Goal: Task Accomplishment & Management: Manage account settings

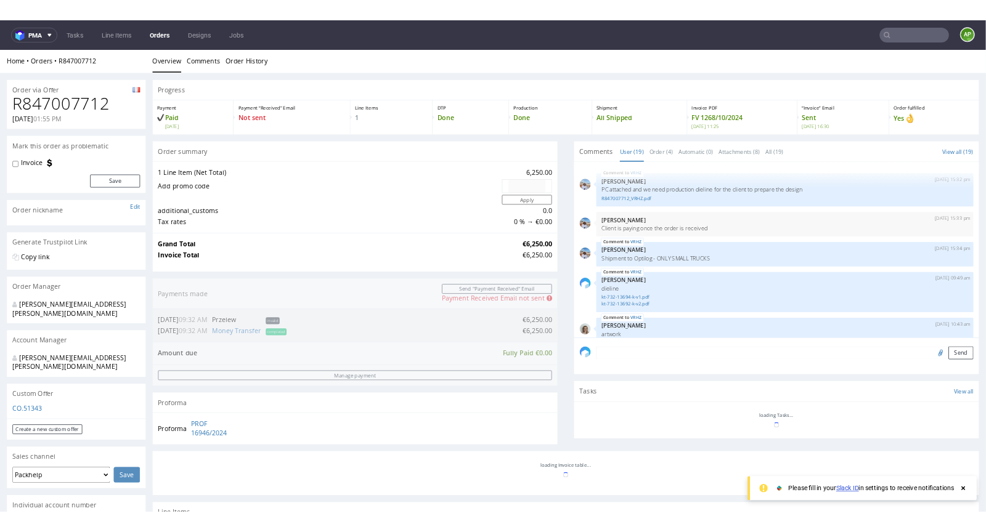
scroll to position [844, 0]
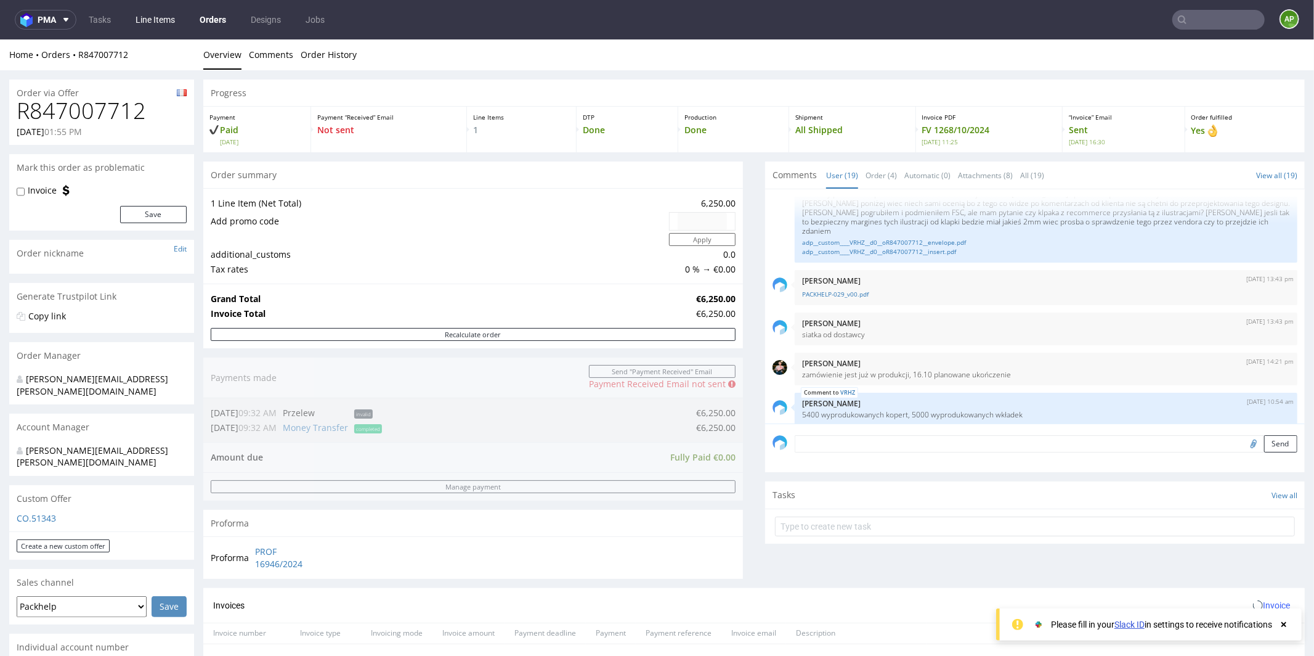
click at [155, 15] on link "Line Items" at bounding box center [155, 20] width 54 height 20
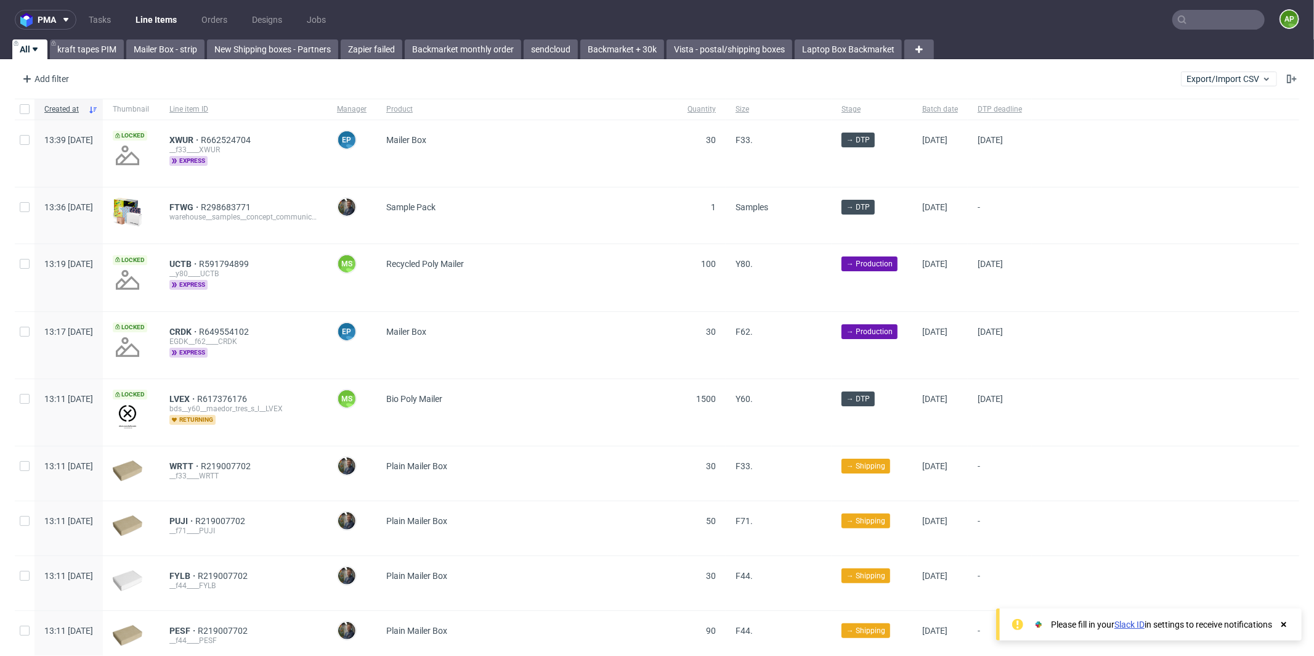
click at [1288, 25] on nav "pma Tasks Line Items Orders Designs Jobs AP" at bounding box center [657, 19] width 1314 height 39
click at [1283, 22] on figcaption "AP" at bounding box center [1289, 18] width 17 height 17
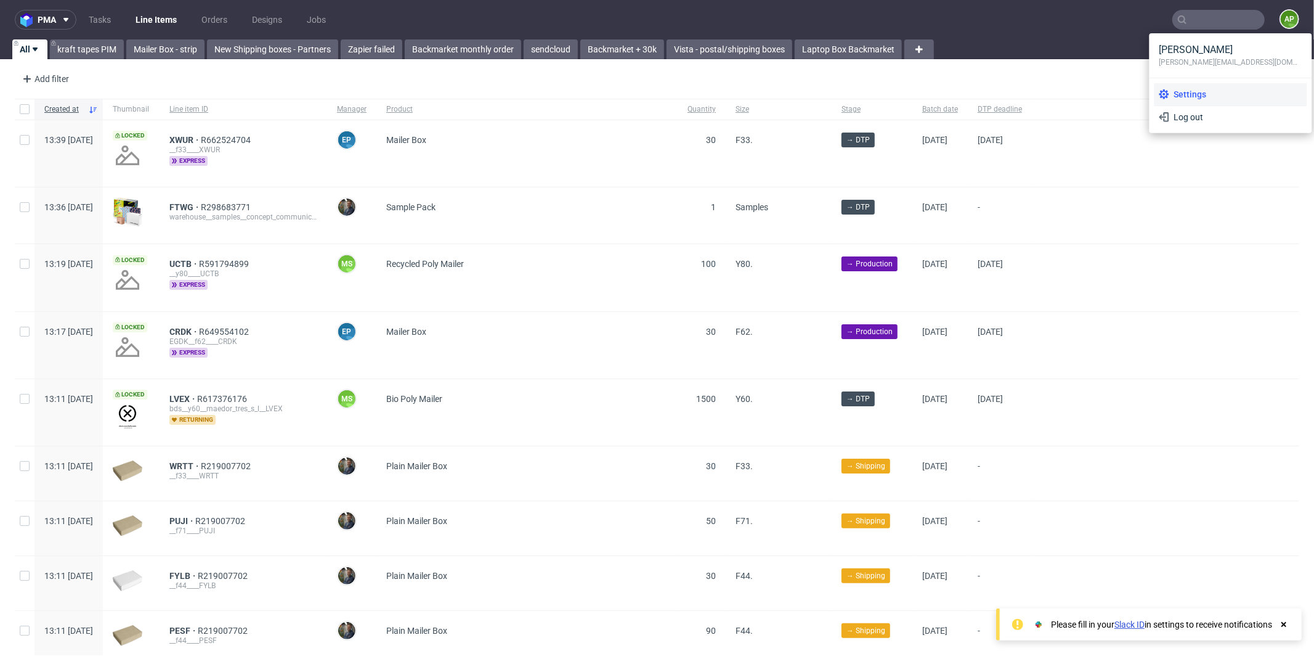
click at [1199, 99] on span "Settings" at bounding box center [1235, 94] width 133 height 12
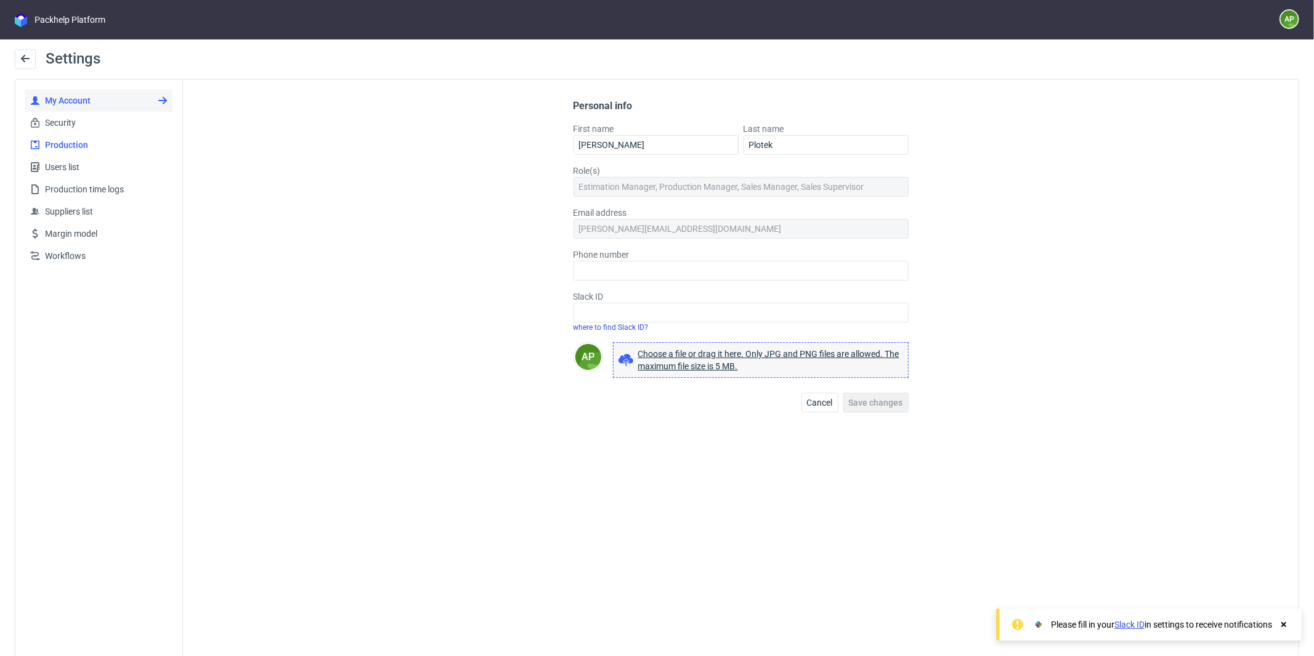
click at [78, 146] on span "Production" at bounding box center [104, 145] width 128 height 12
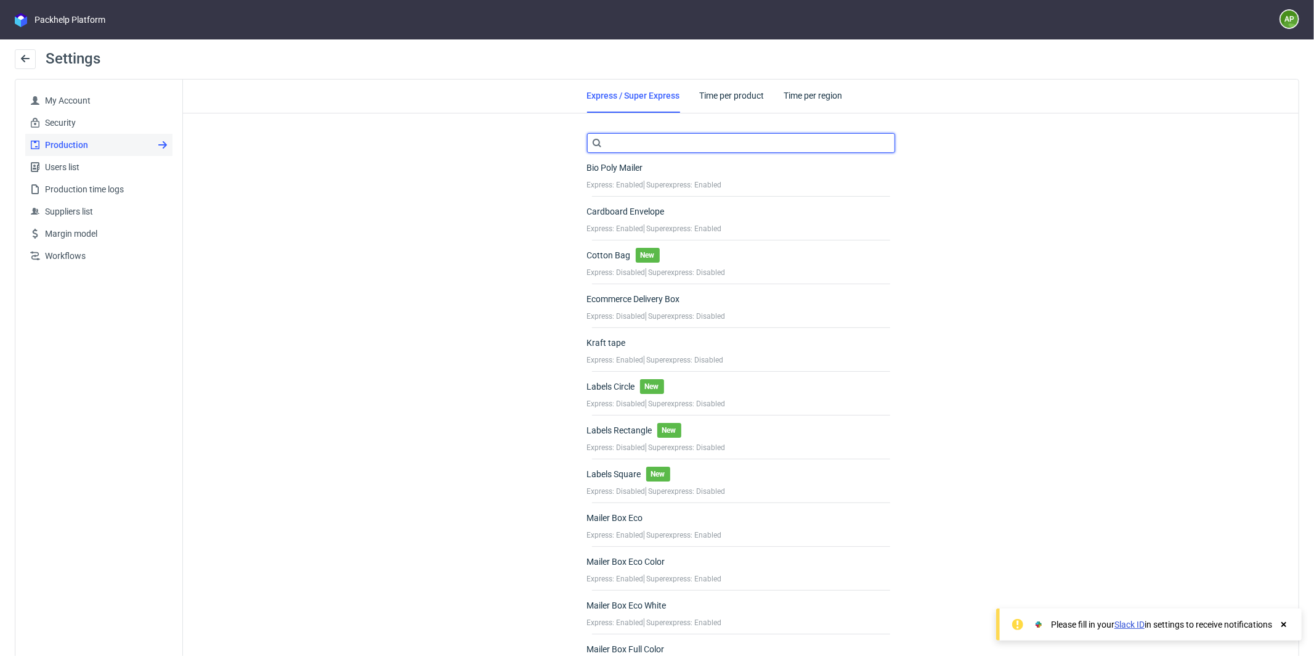
click at [667, 144] on input "text" at bounding box center [741, 143] width 308 height 20
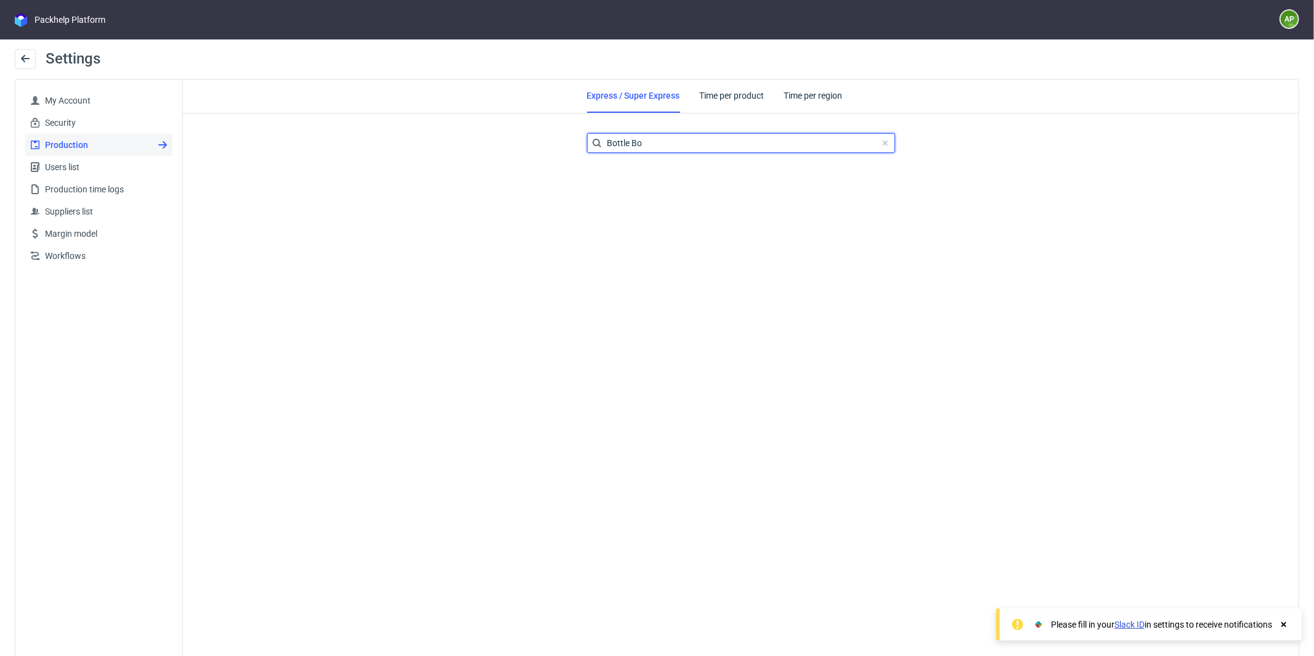
type input "Bottle Box"
click at [719, 92] on link "Time per product" at bounding box center [733, 95] width 67 height 32
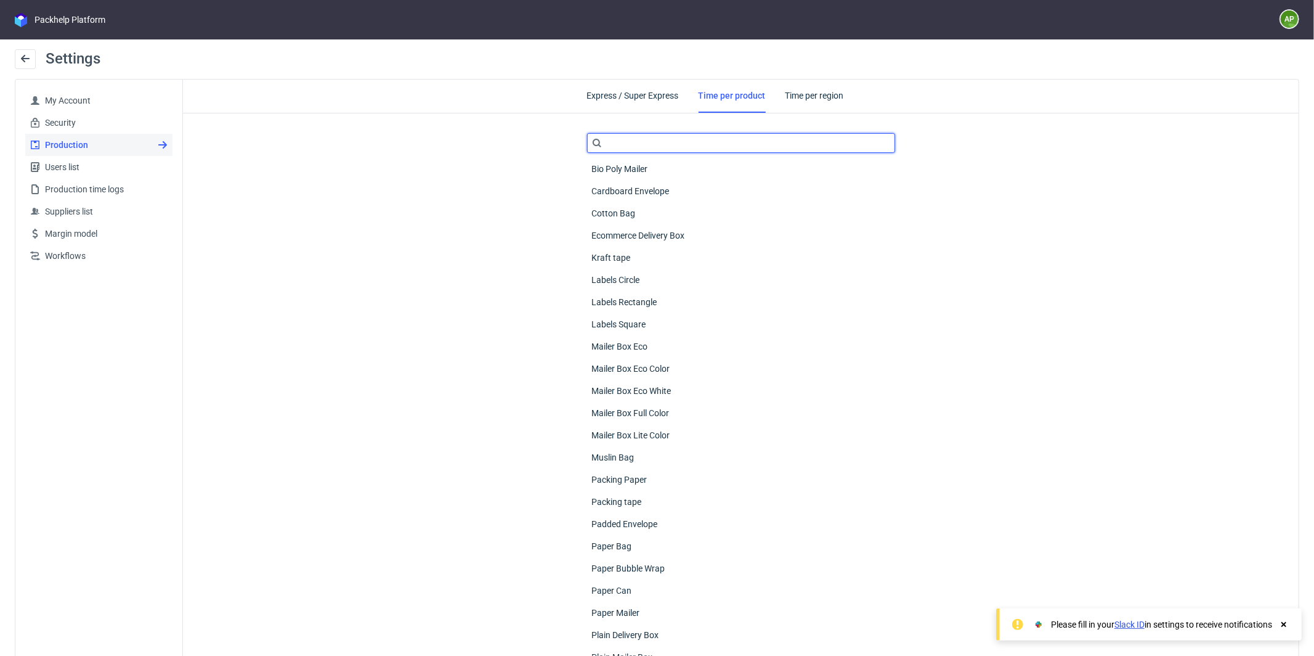
click at [713, 140] on input "text" at bounding box center [741, 143] width 308 height 20
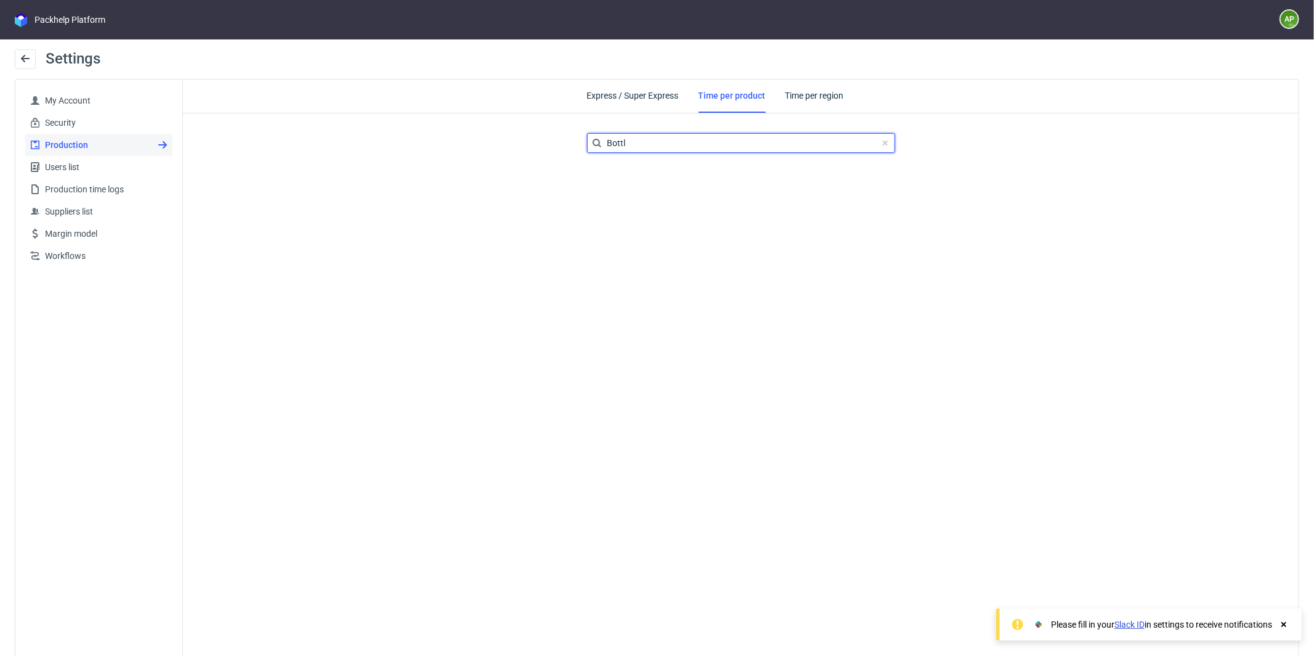
type input "Bottle"
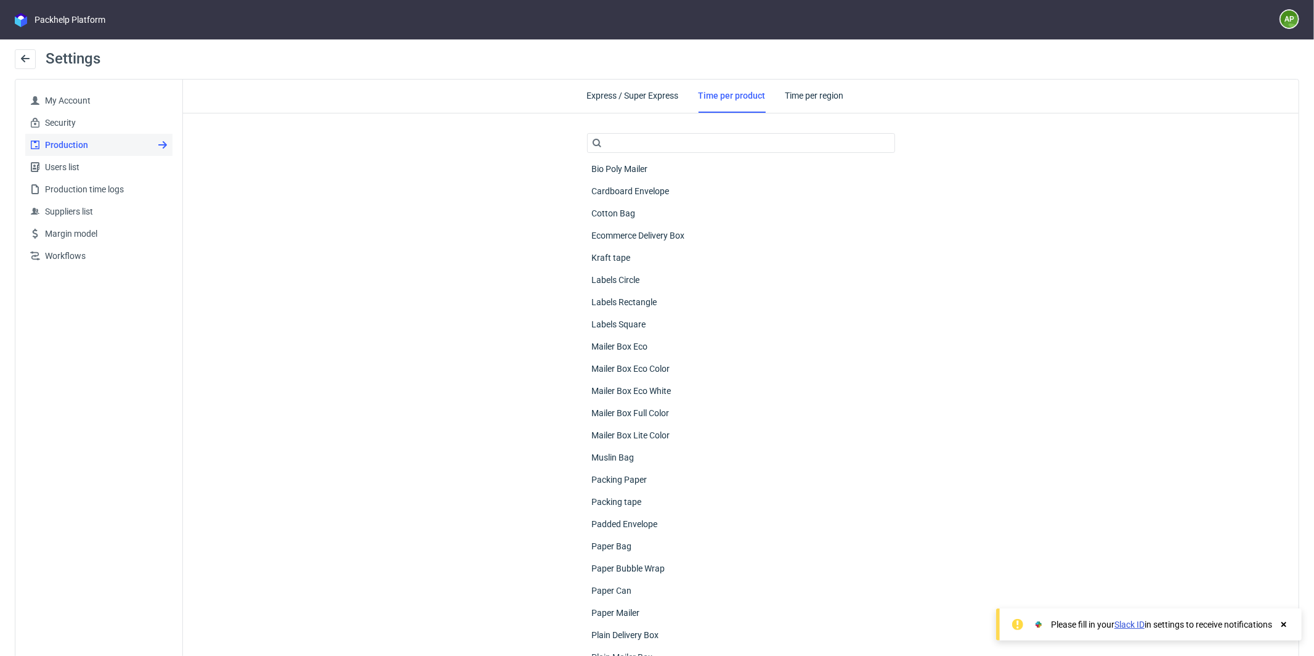
click at [454, 655] on div "Express / Super Express Time per product Time per region Bio Poly Mailer Cardbo…" at bounding box center [741, 650] width 1116 height 1143
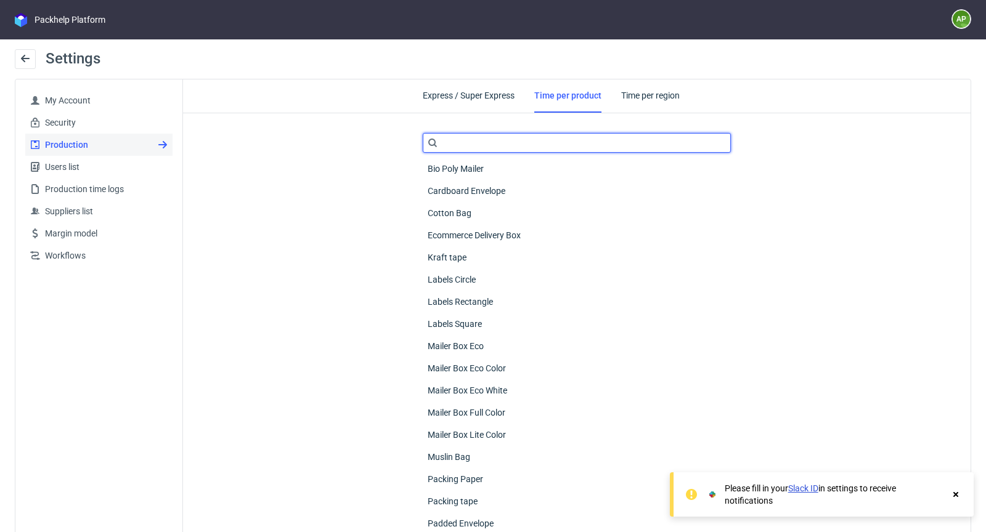
click at [494, 138] on input "text" at bounding box center [577, 143] width 308 height 20
type input "bottl"
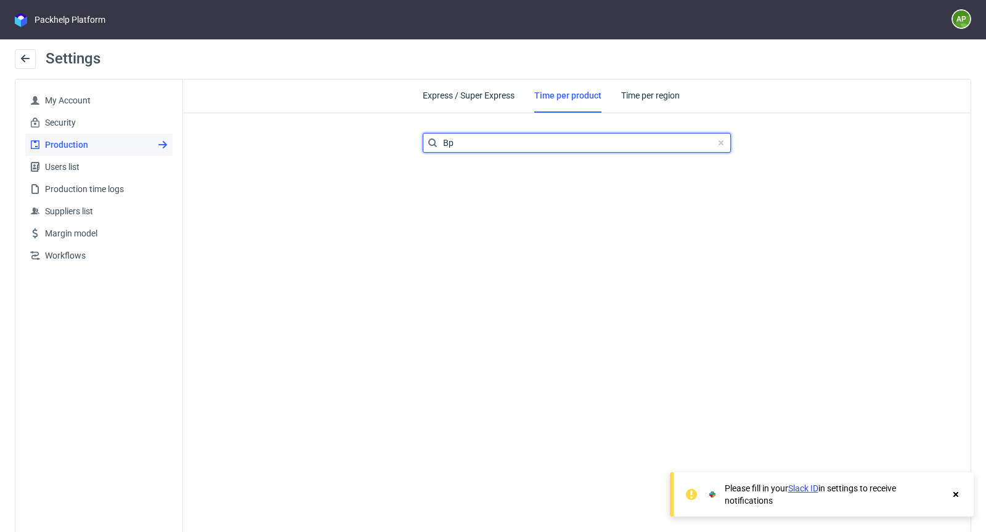
type input "B"
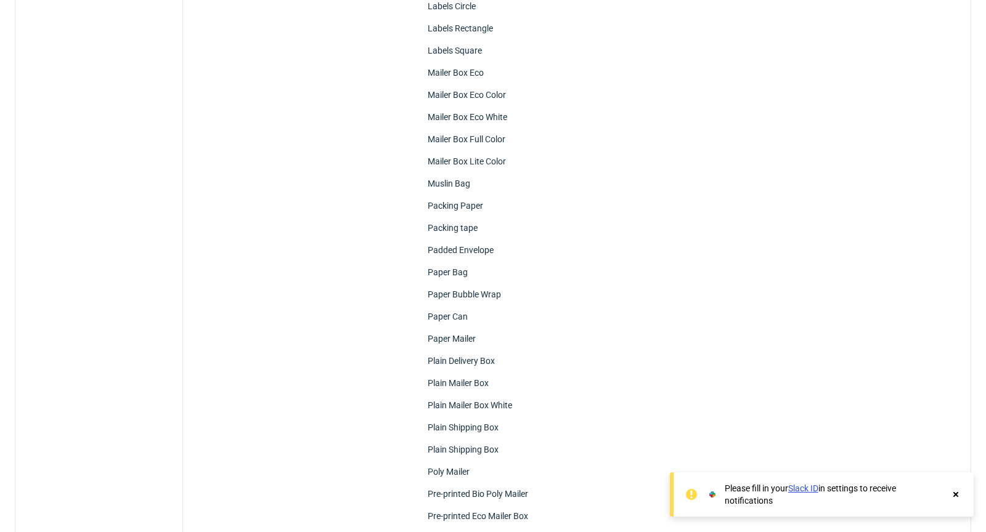
scroll to position [757, 0]
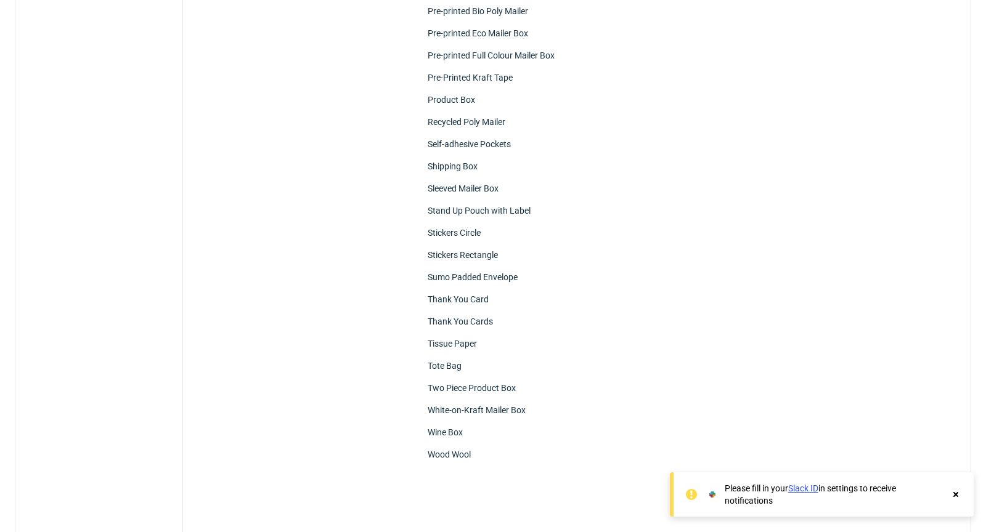
click at [951, 493] on icon at bounding box center [955, 495] width 11 height 10
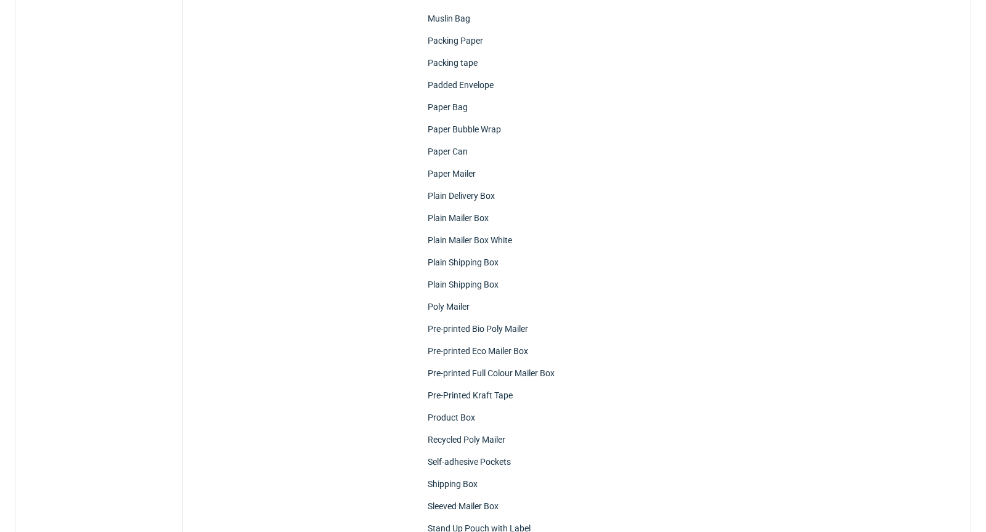
scroll to position [0, 0]
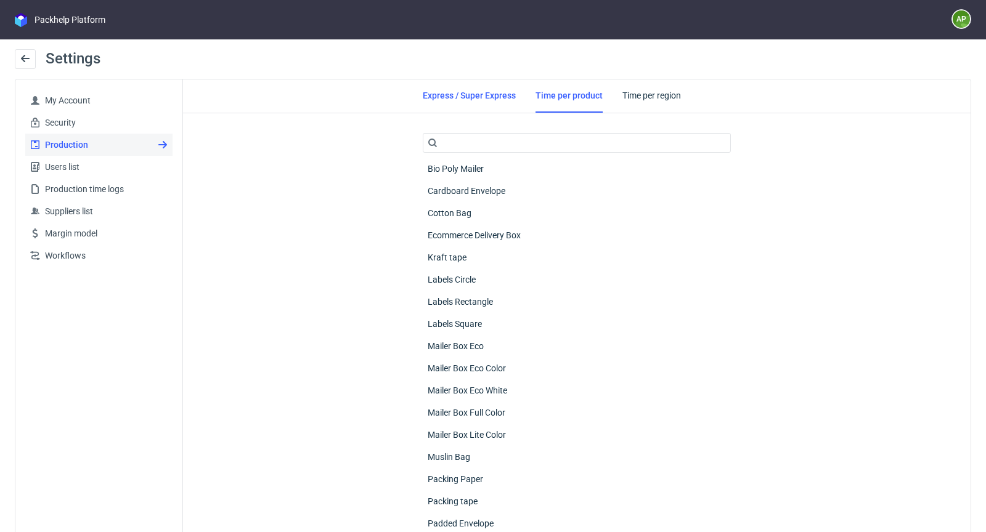
click at [495, 92] on link "Express / Super Express" at bounding box center [469, 95] width 93 height 32
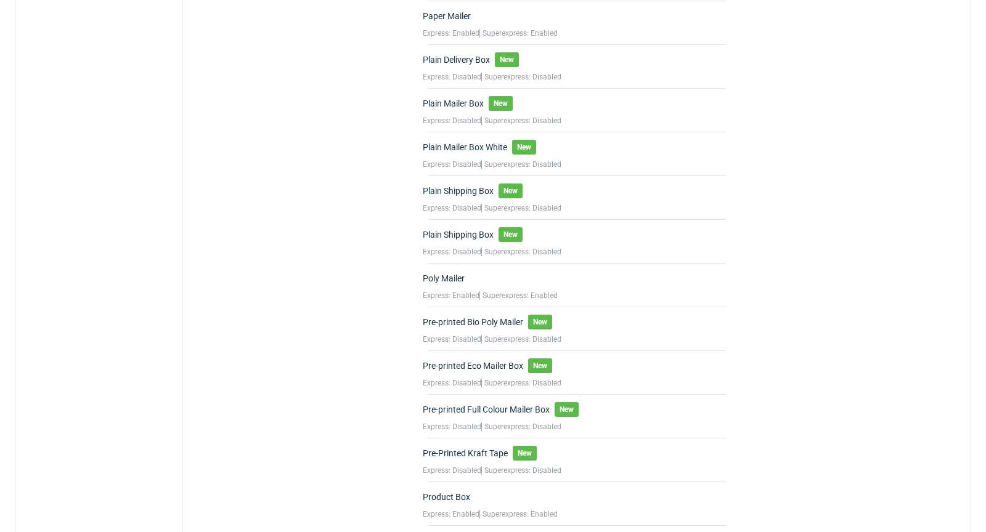
scroll to position [1120, 0]
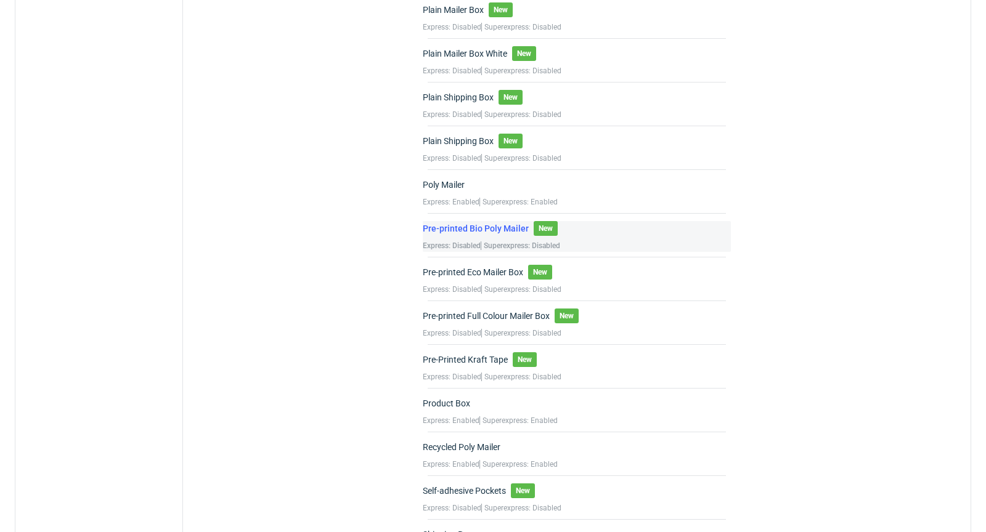
click at [481, 222] on div "Pre-printed Bio Poly Mailer" at bounding box center [476, 228] width 106 height 12
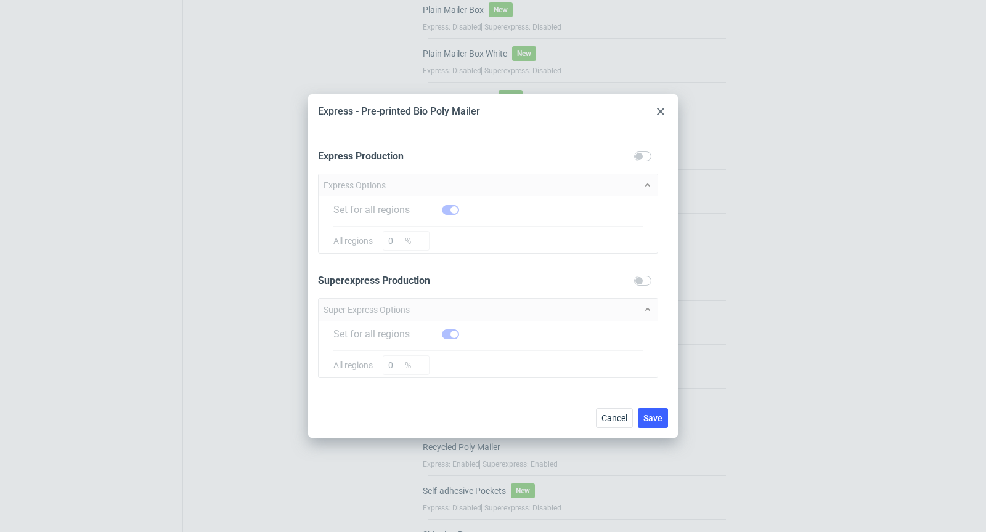
click at [663, 110] on use at bounding box center [660, 111] width 7 height 7
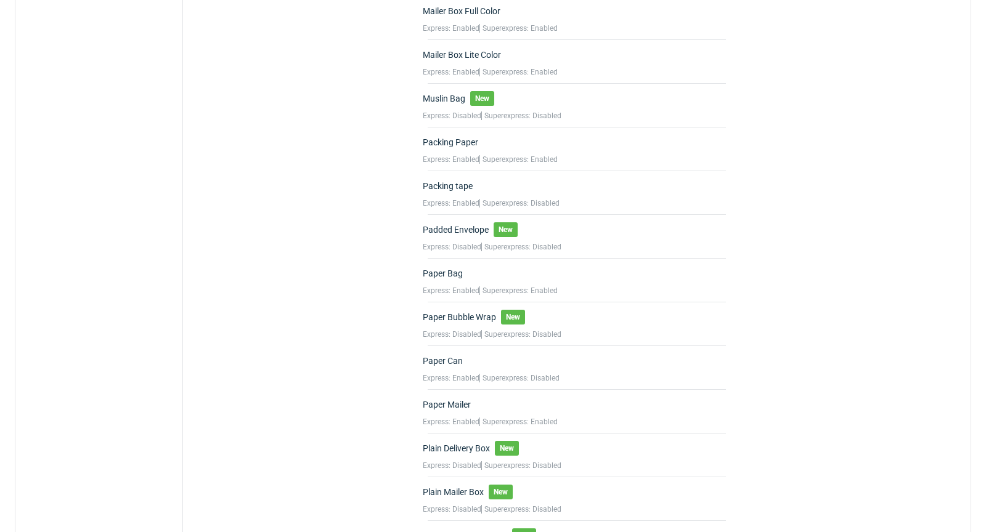
scroll to position [0, 0]
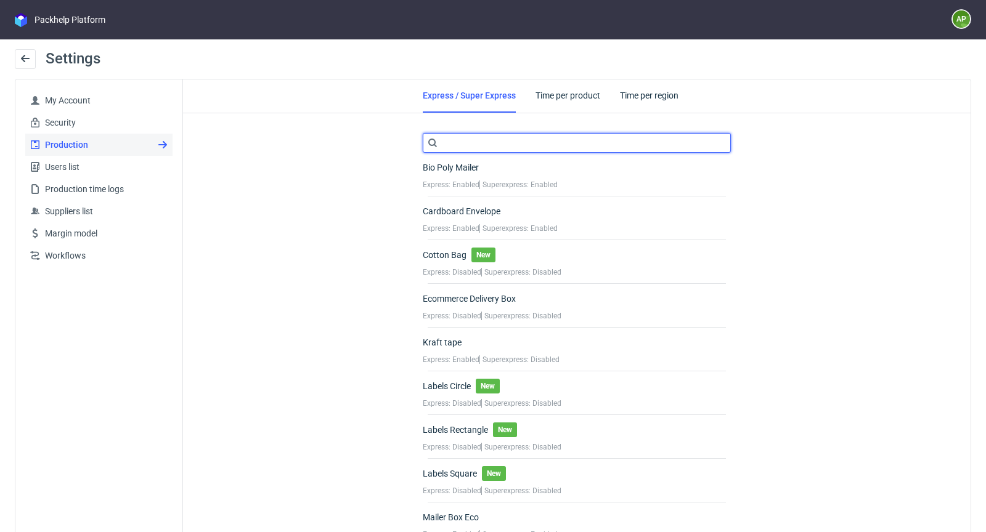
click at [514, 141] on input "text" at bounding box center [577, 143] width 308 height 20
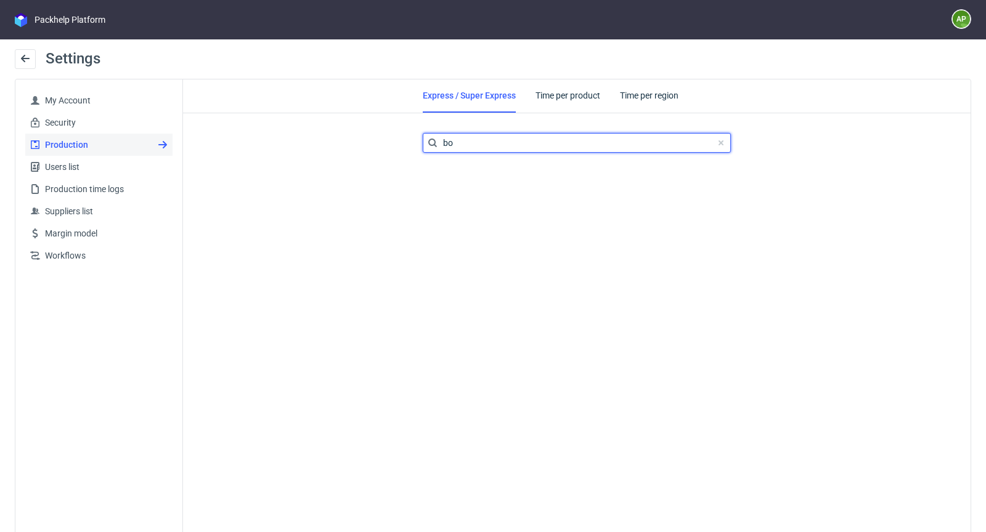
type input "b"
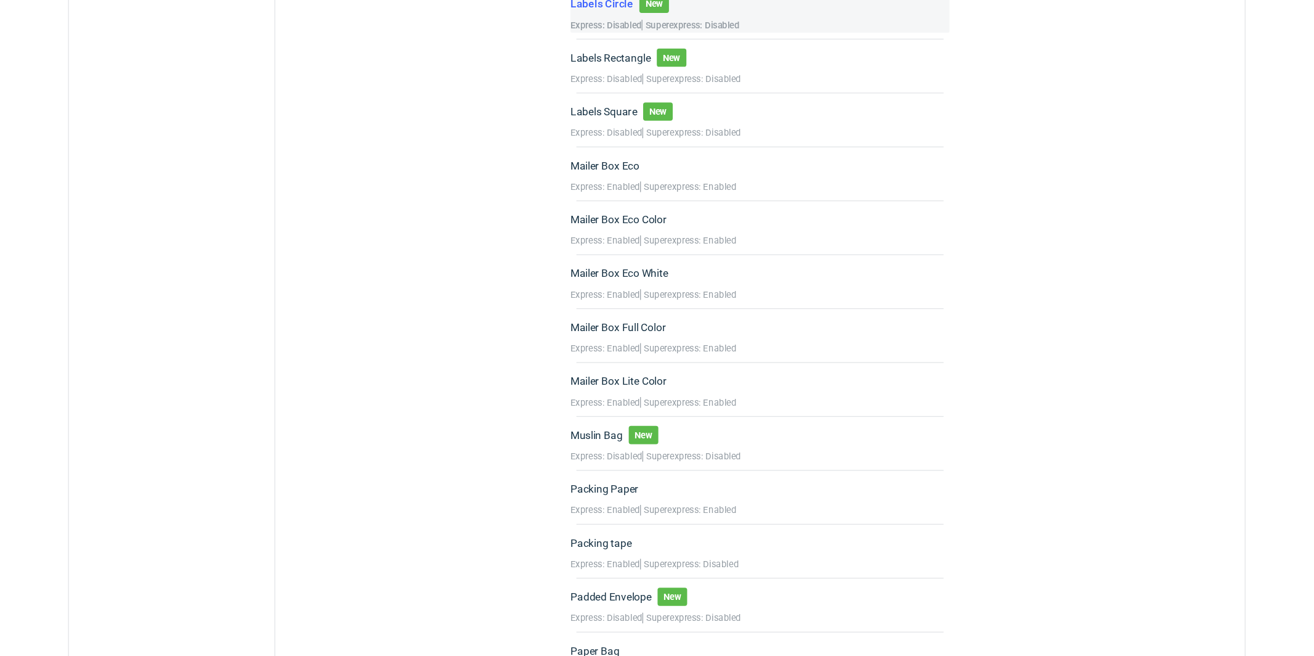
scroll to position [361, 0]
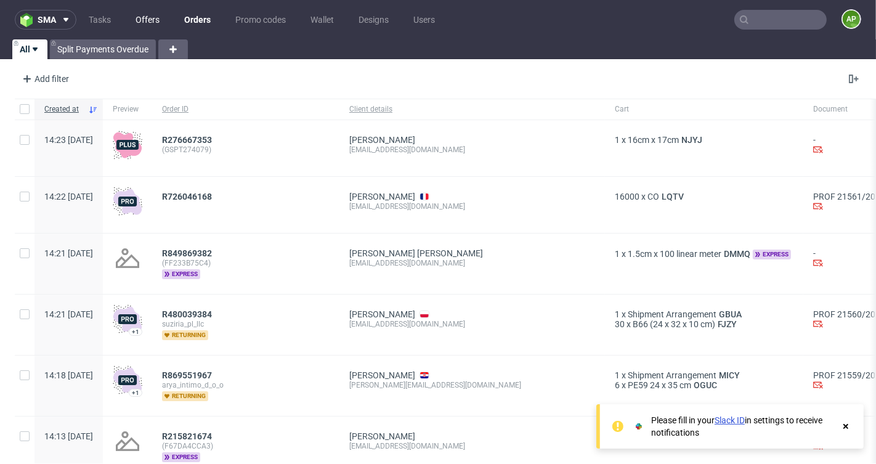
click at [153, 22] on link "Offers" at bounding box center [147, 20] width 39 height 20
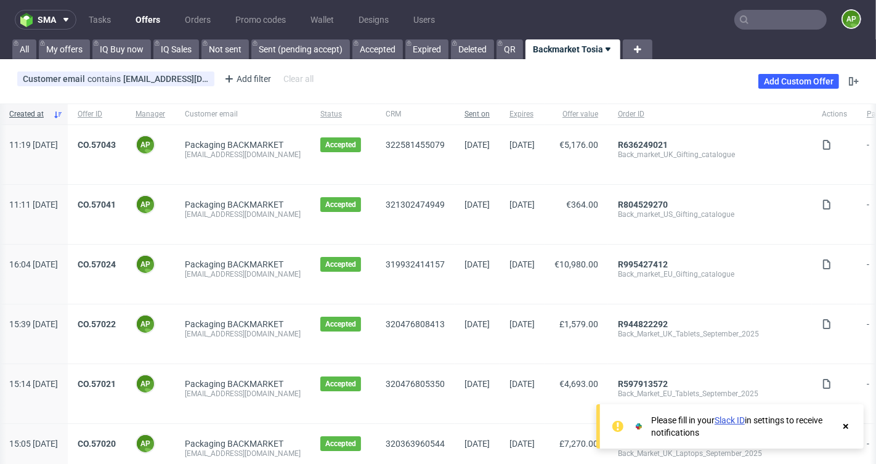
scroll to position [0, 18]
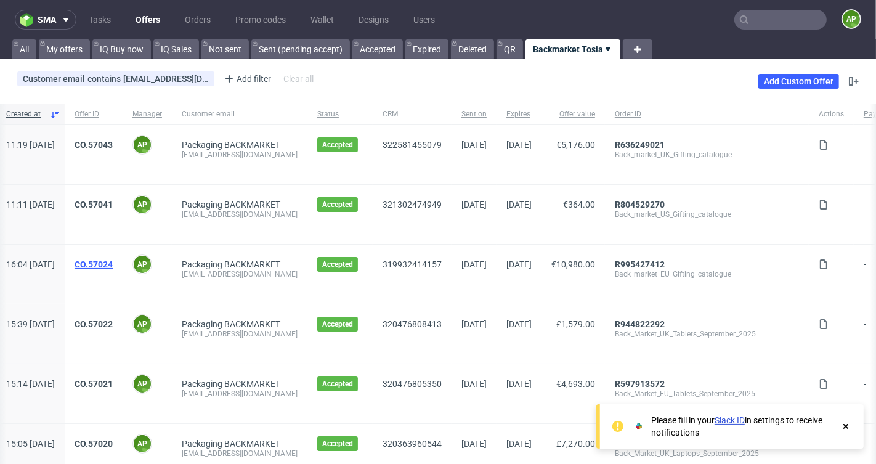
click at [113, 260] on link "CO.57024" at bounding box center [94, 264] width 38 height 10
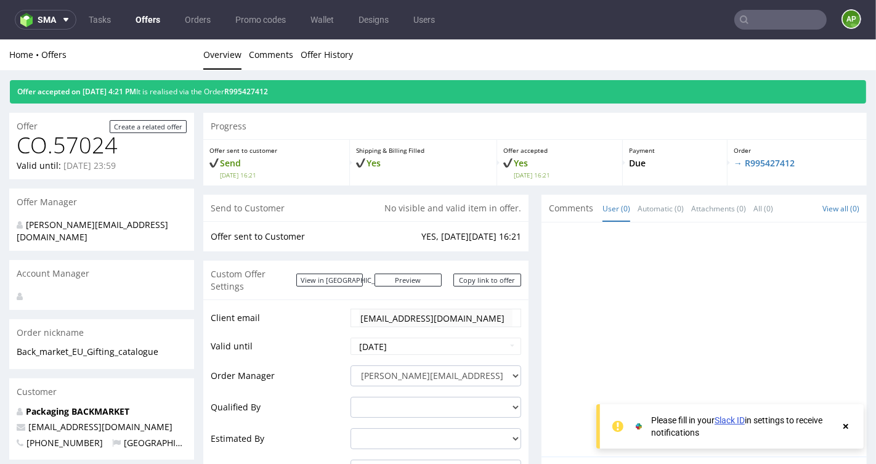
scroll to position [17, 0]
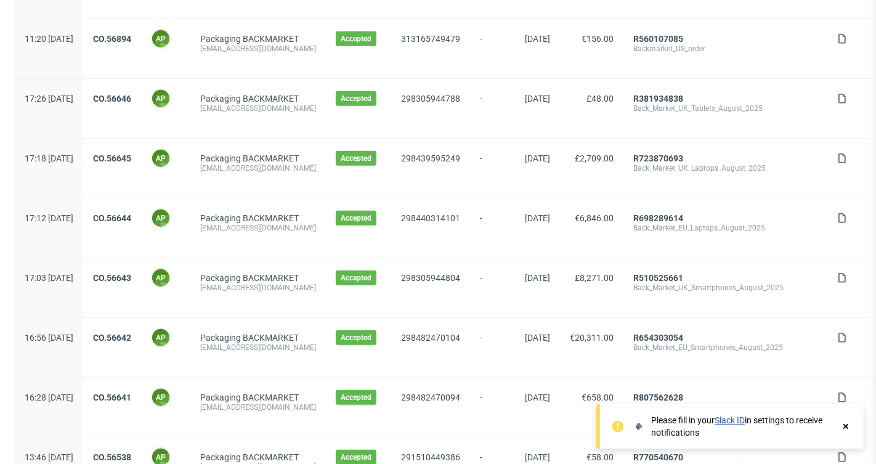
scroll to position [873, 0]
